Goal: Information Seeking & Learning: Understand process/instructions

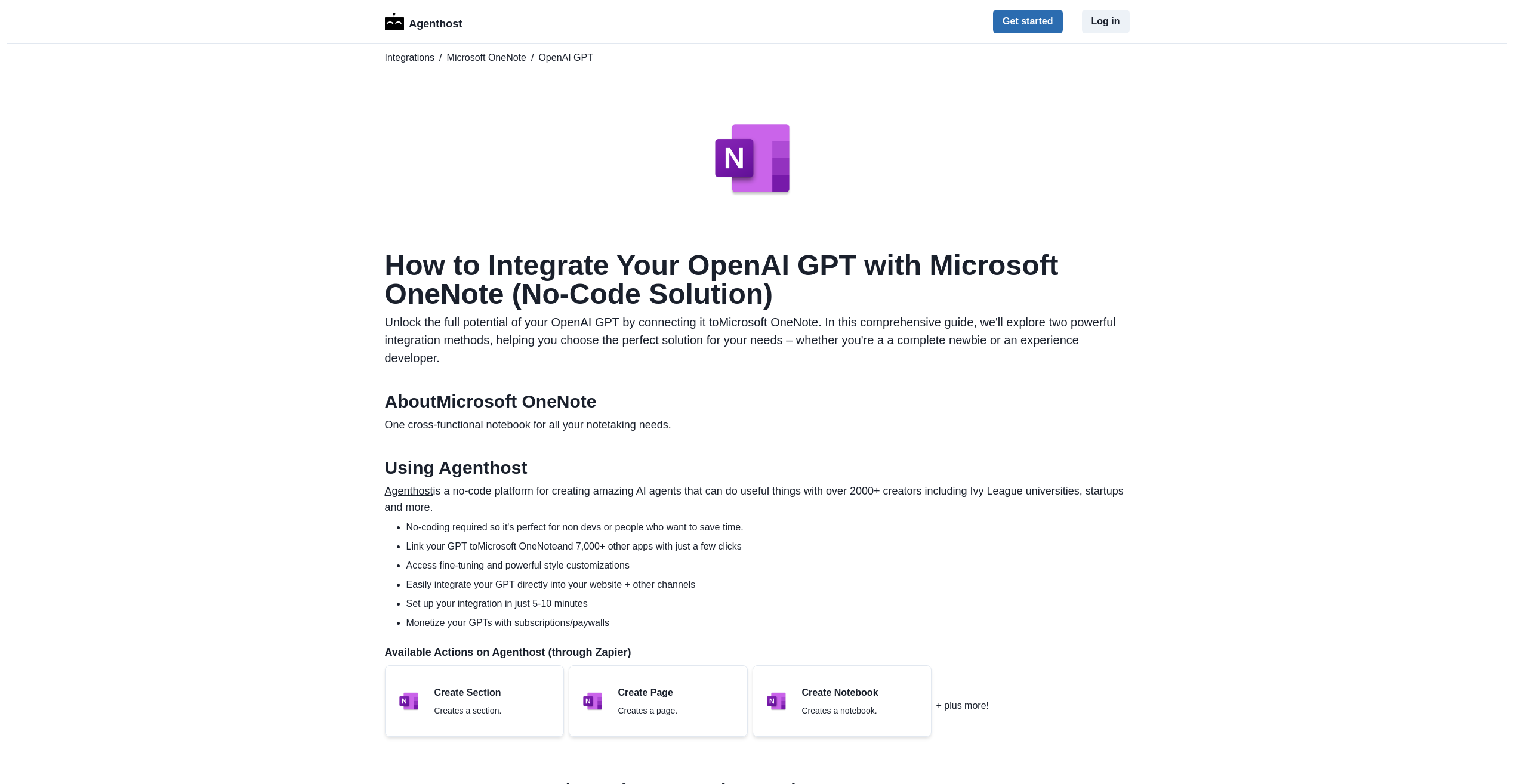
click at [1025, 21] on button "Get started" at bounding box center [1028, 21] width 69 height 24
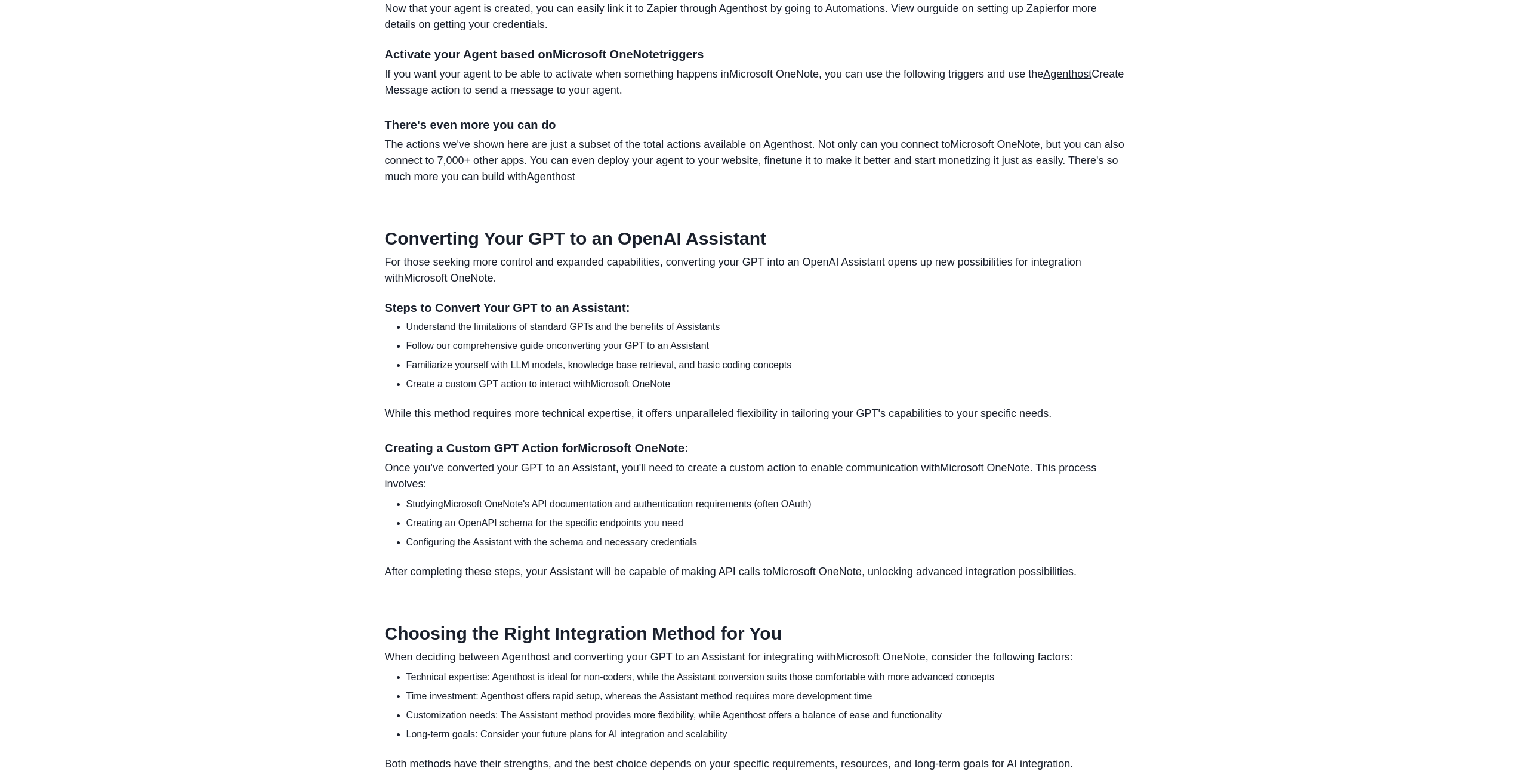
scroll to position [910, 0]
